Goal: Task Accomplishment & Management: Use online tool/utility

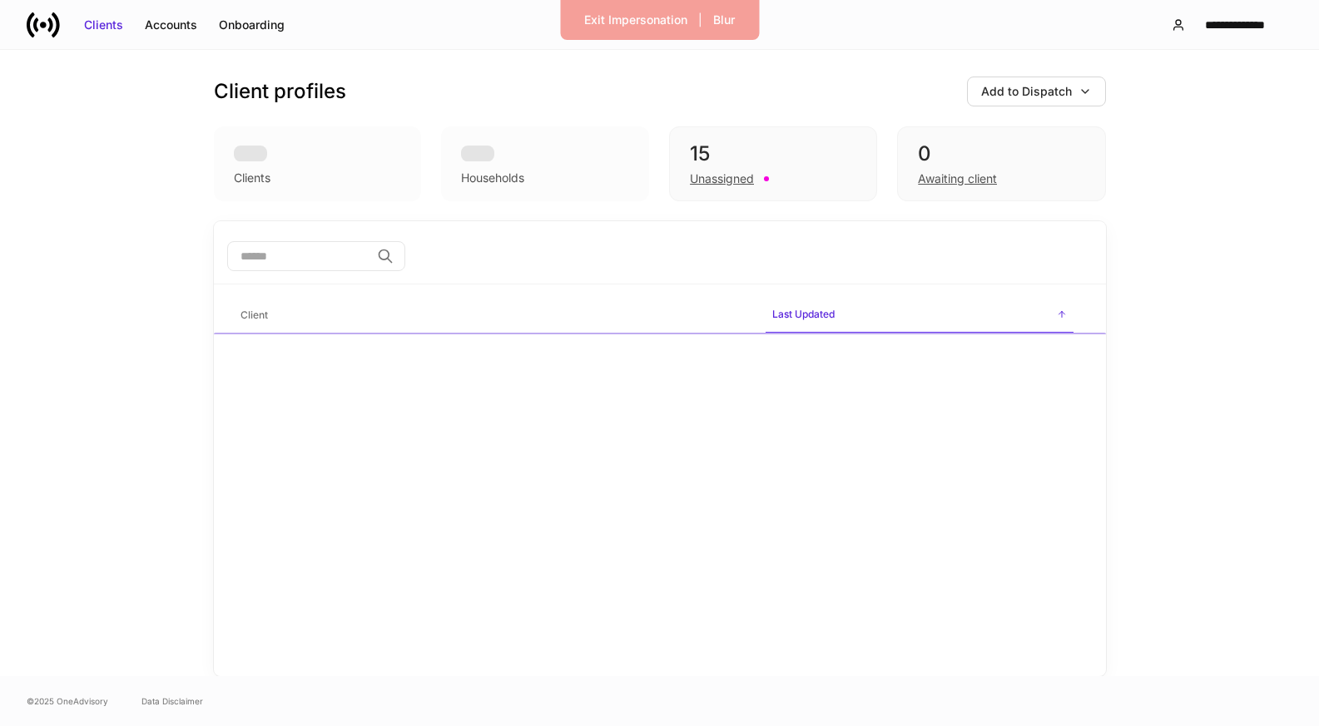
click at [249, 250] on input "search" at bounding box center [298, 256] width 143 height 30
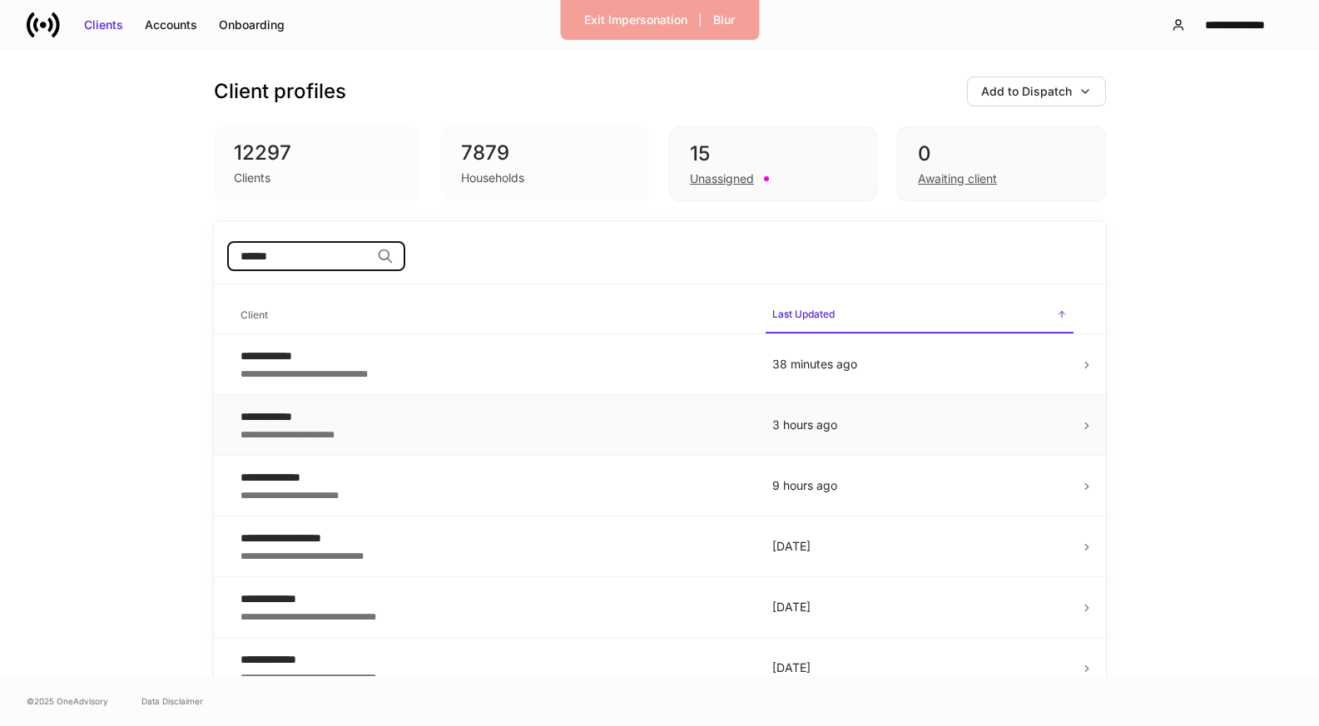
type input "******"
click at [304, 417] on div "**********" at bounding box center [492, 417] width 505 height 17
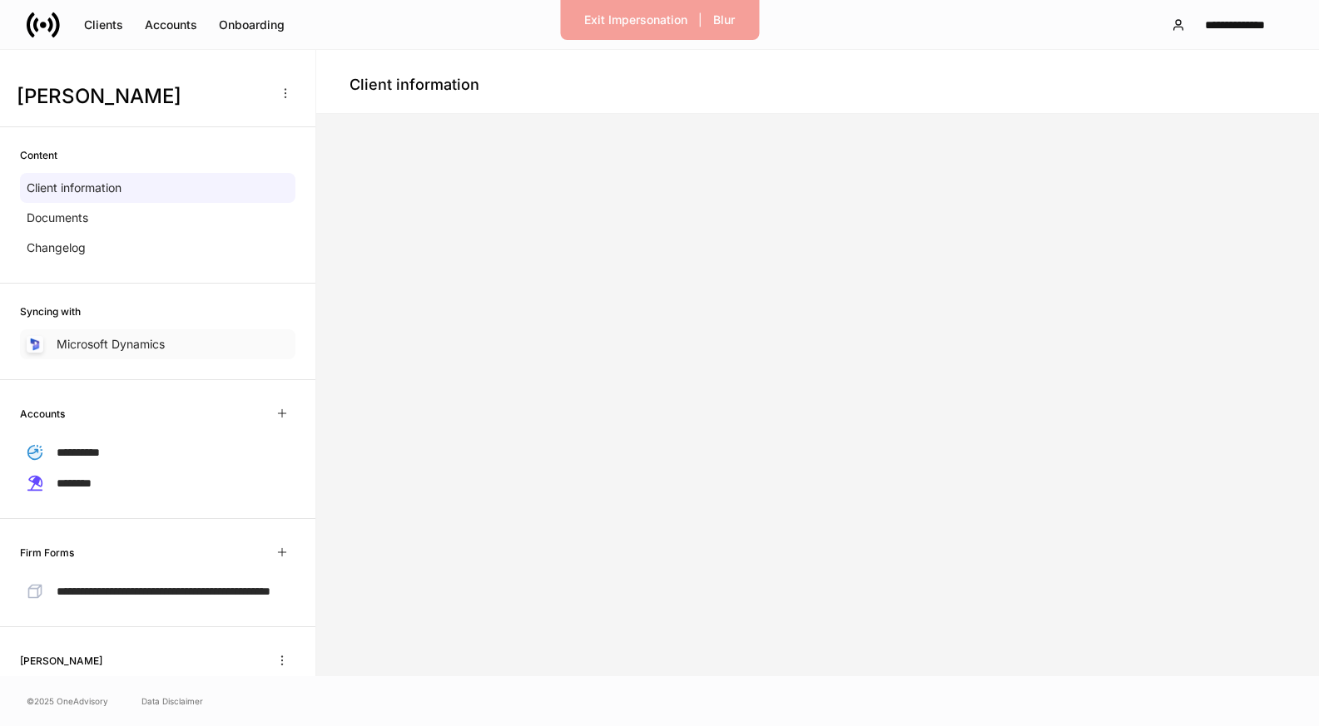
click at [145, 336] on p "Microsoft Dynamics" at bounding box center [111, 344] width 108 height 17
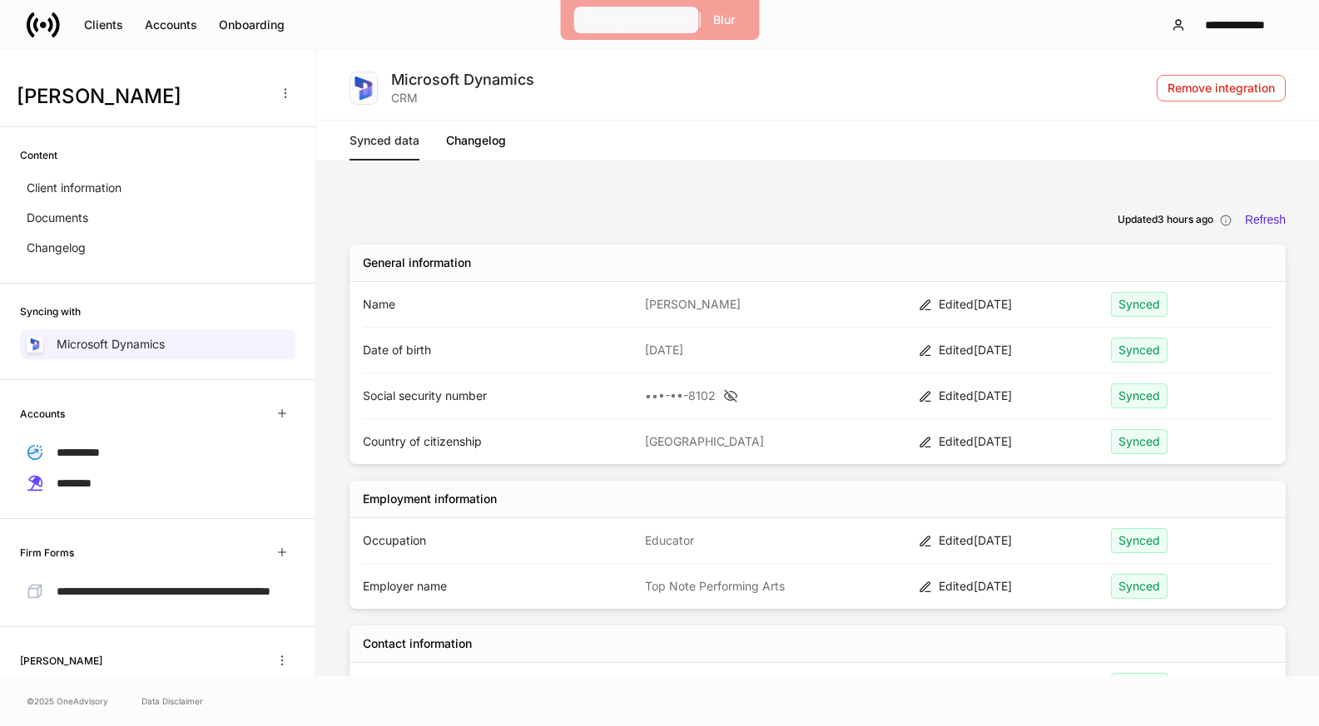
click at [610, 9] on button "Exit Impersonation" at bounding box center [635, 20] width 125 height 27
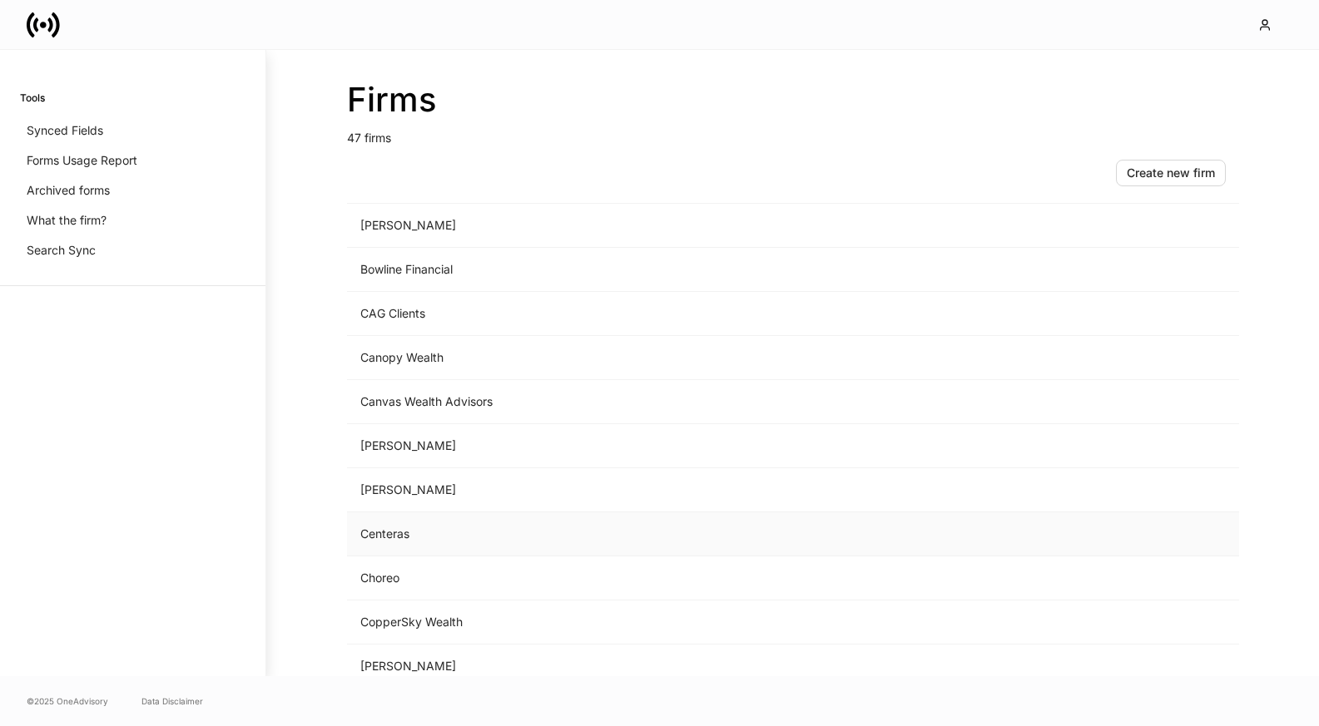
scroll to position [270, 0]
click at [437, 571] on td "Choreo" at bounding box center [655, 575] width 616 height 44
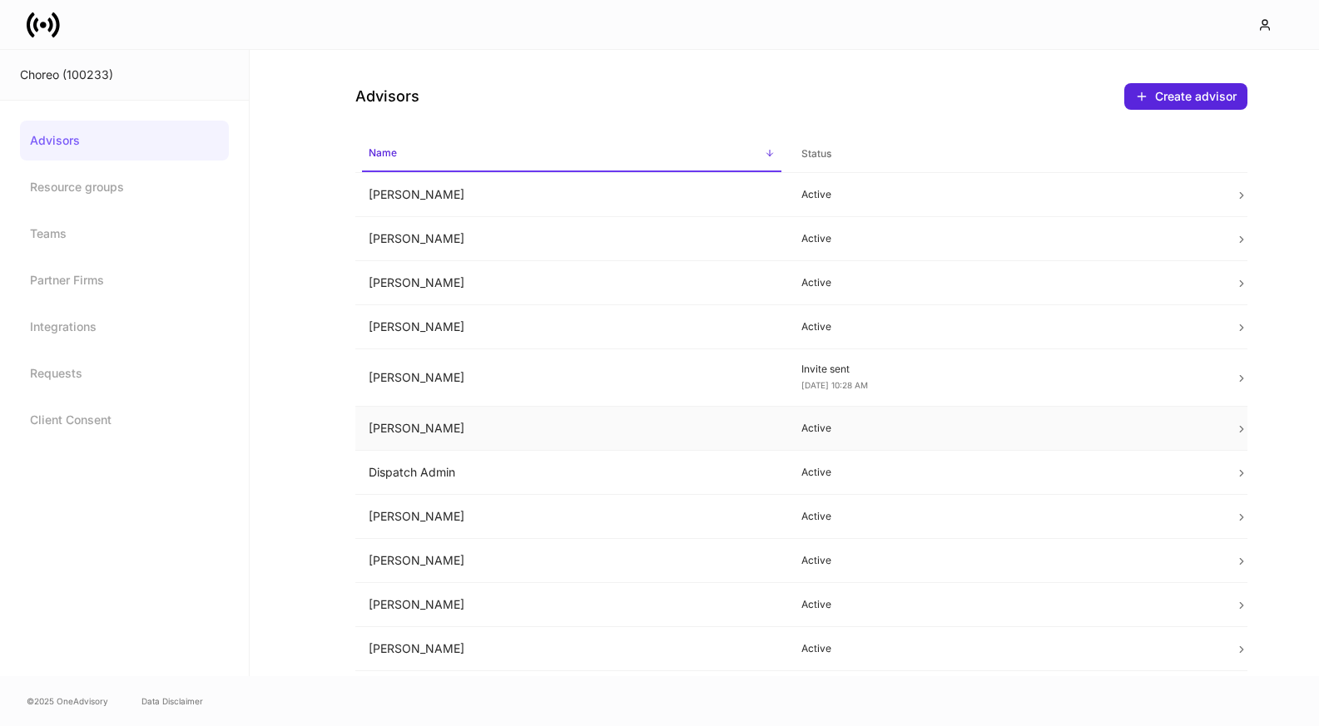
scroll to position [404, 0]
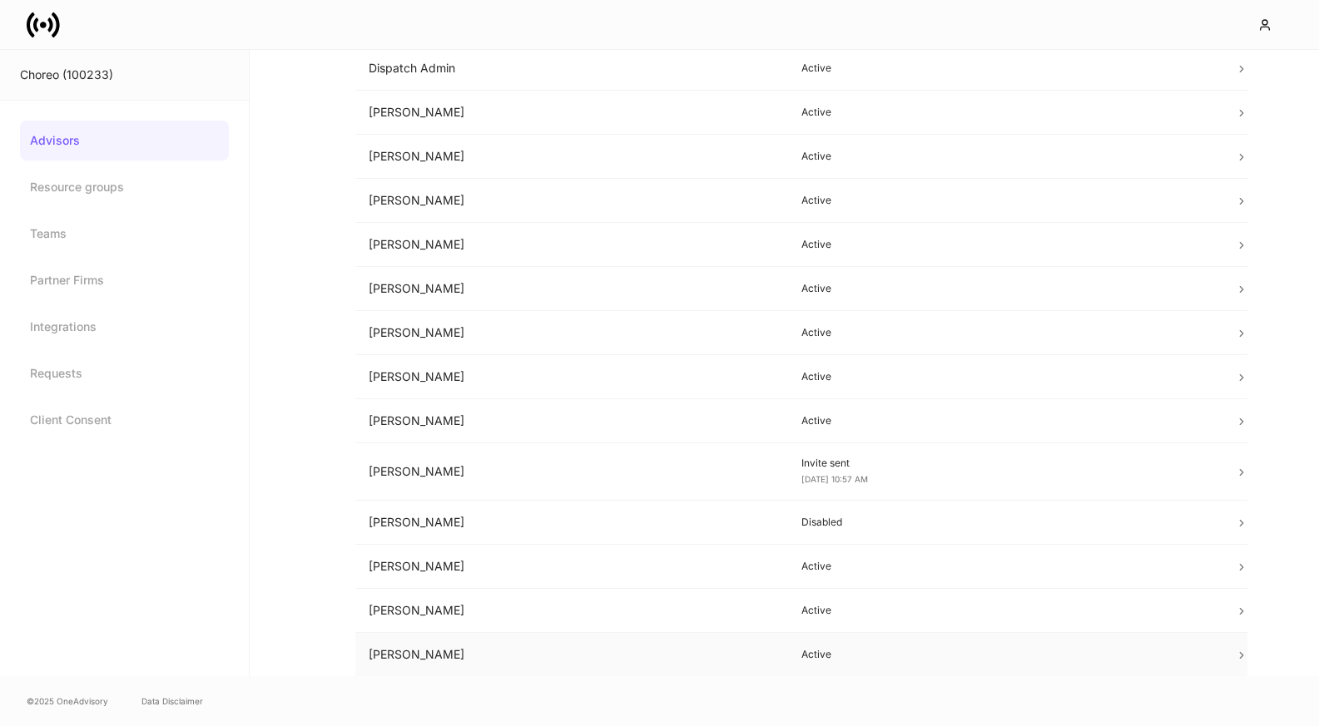
click at [468, 642] on td "Sam Nelson" at bounding box center [572, 655] width 434 height 44
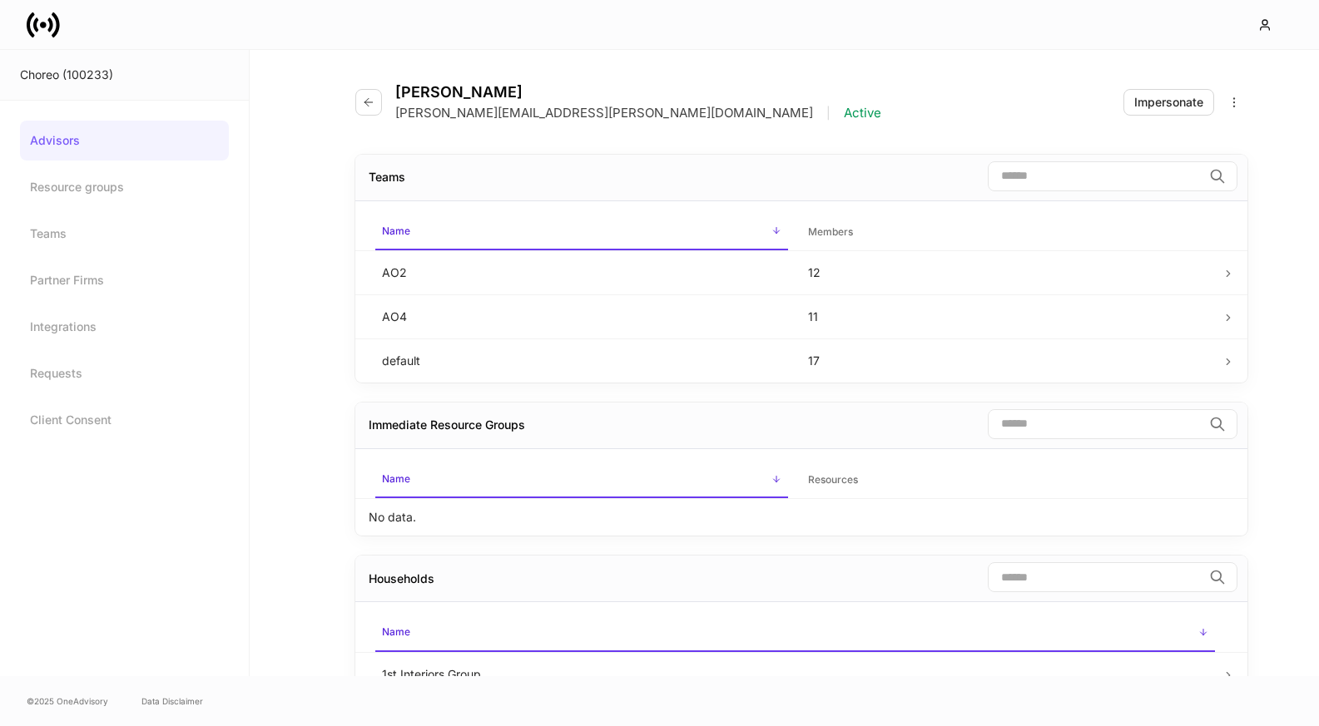
click at [434, 112] on p "sam.nelson@choreoadvisors.com" at bounding box center [604, 113] width 418 height 17
copy p "sam.nelson@choreoadvisors.com"
click at [57, 51] on div "Choreo (100233)" at bounding box center [124, 75] width 249 height 51
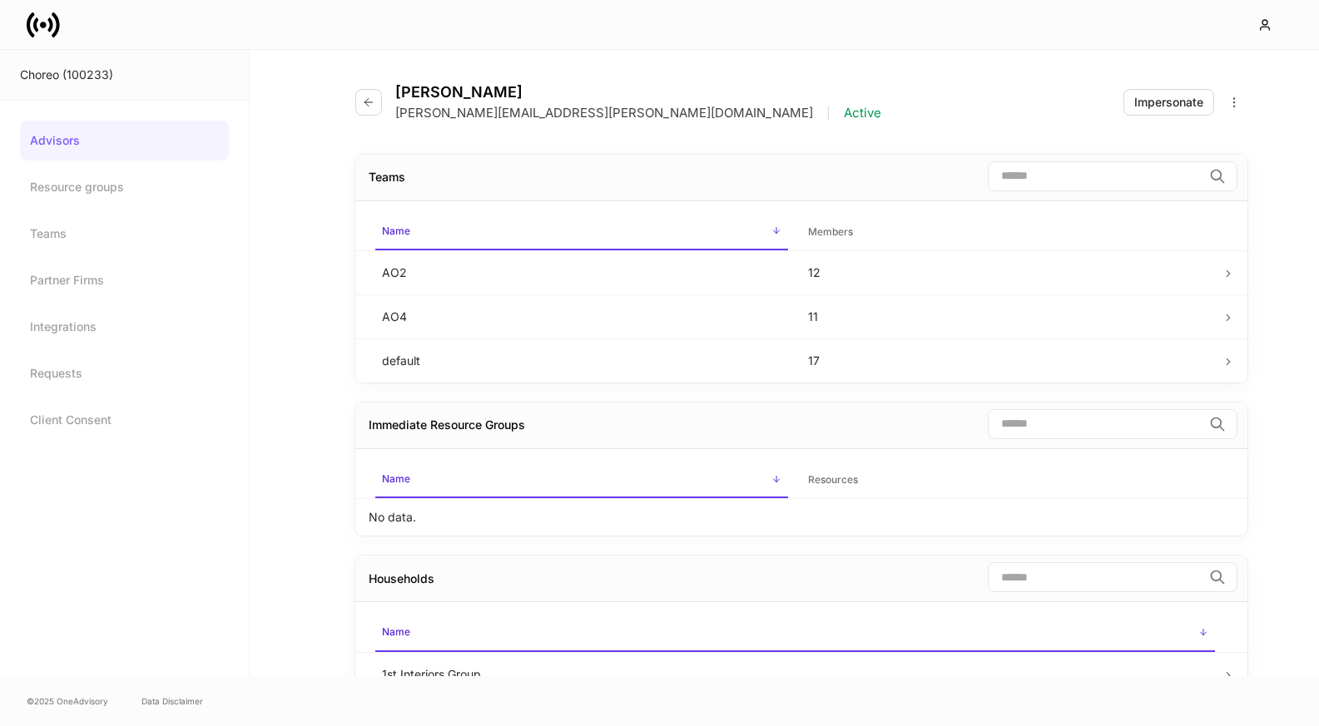
drag, startPoint x: 369, startPoint y: 100, endPoint x: 351, endPoint y: 153, distance: 56.1
click at [1166, 103] on div "Impersonate" at bounding box center [1168, 102] width 69 height 17
